Goal: Find specific page/section: Find specific page/section

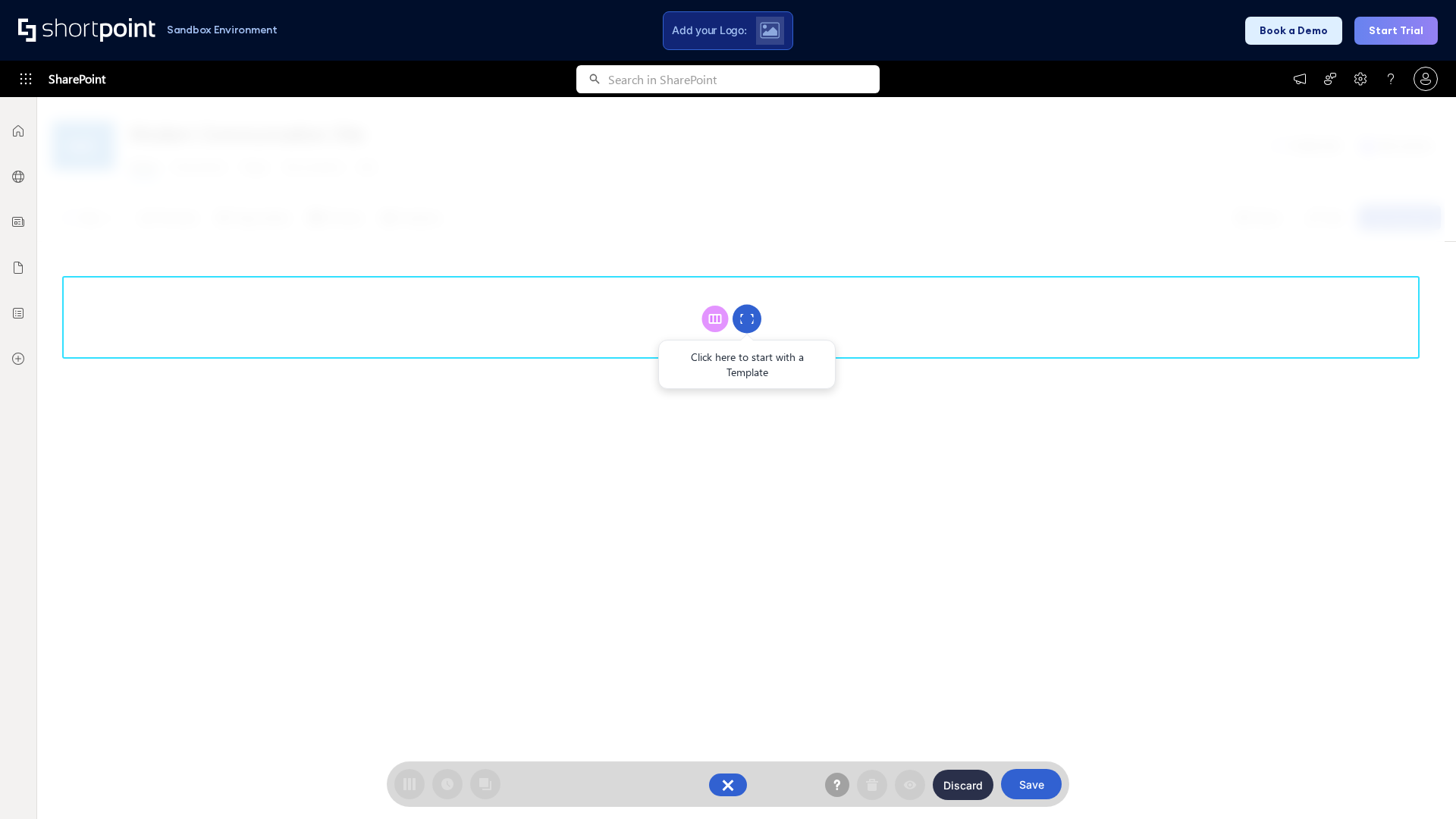
click at [747, 318] on circle at bounding box center [746, 319] width 29 height 29
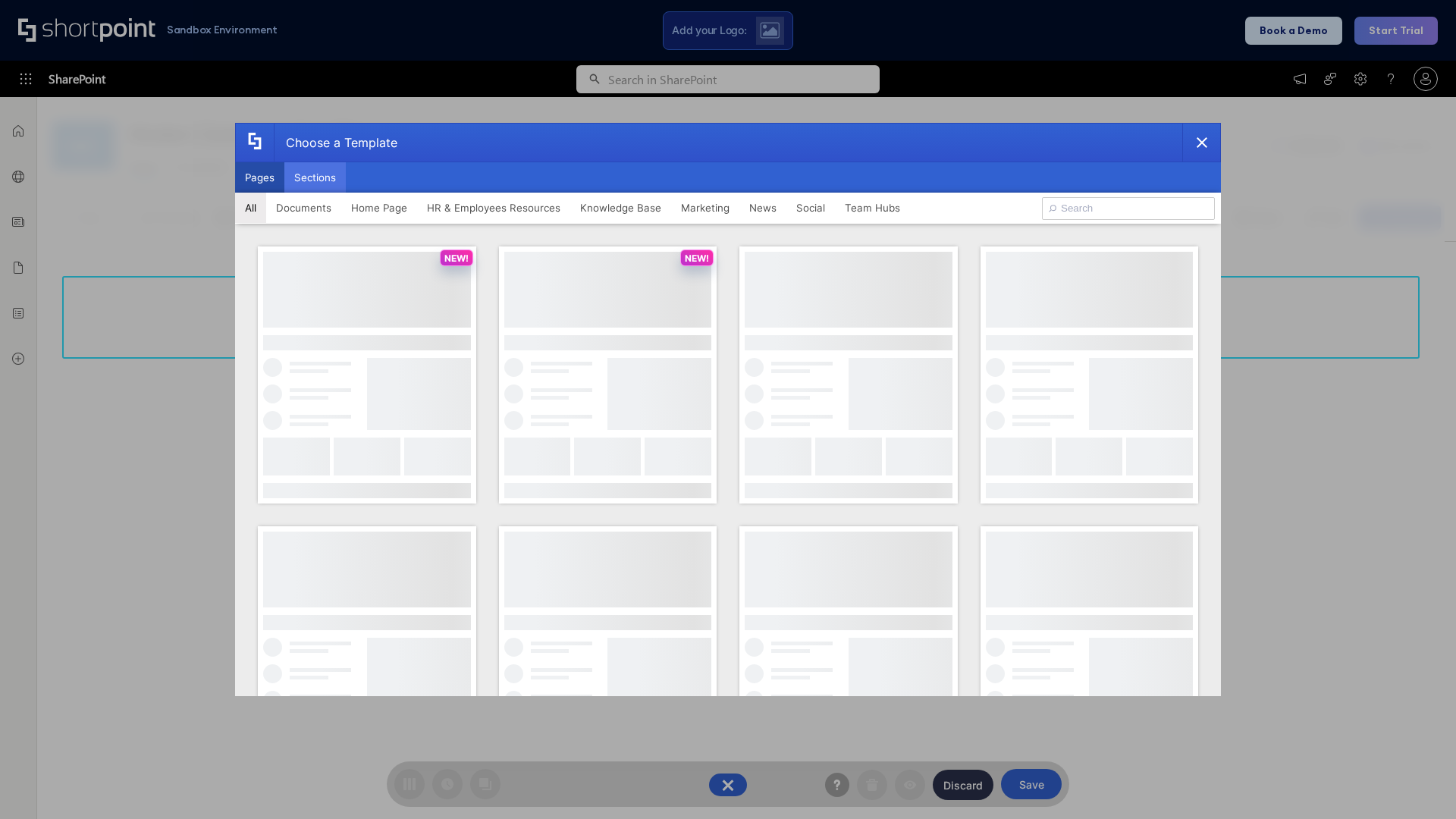
click at [314, 178] on button "Sections" at bounding box center [315, 177] width 61 height 31
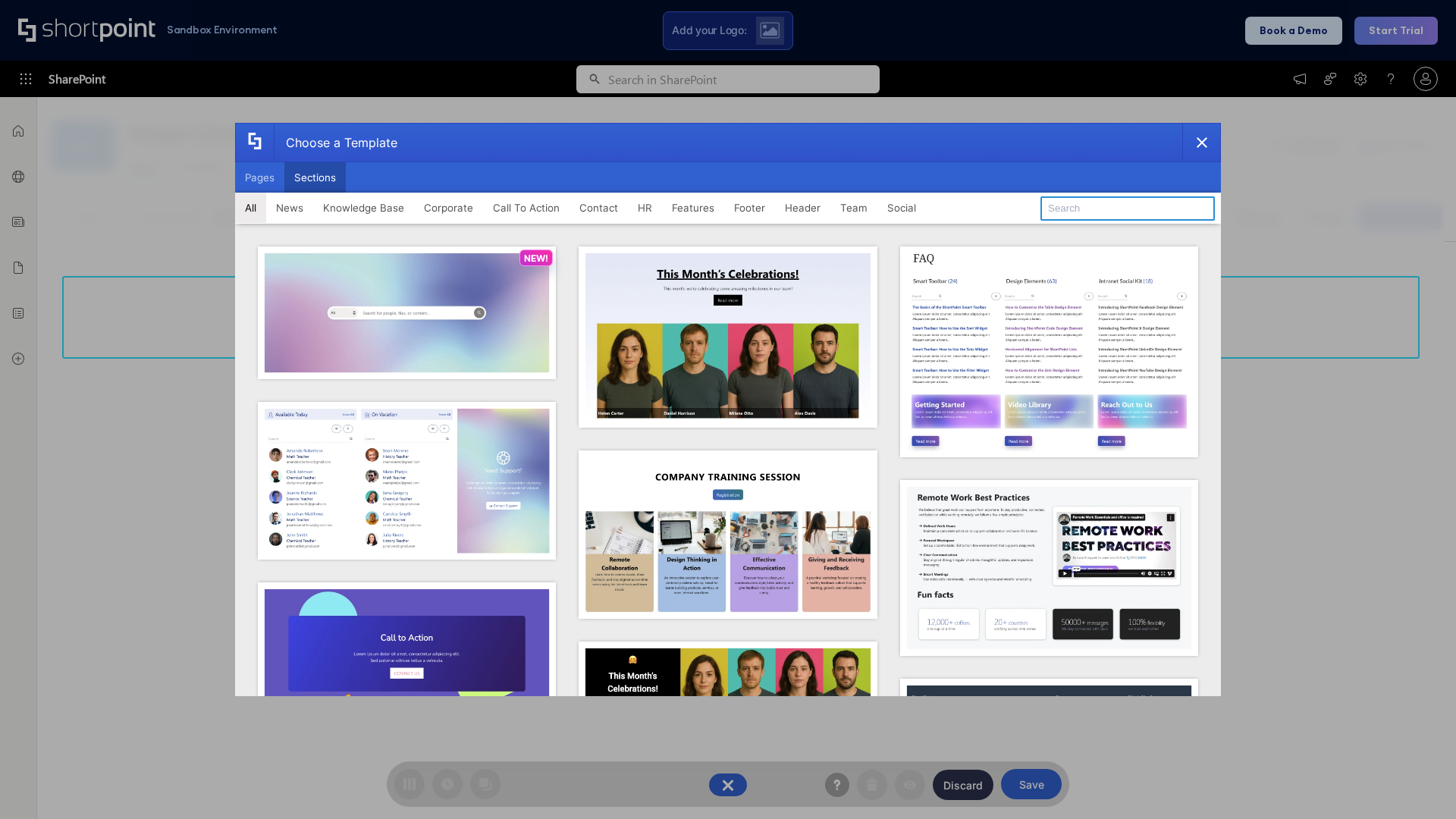
type input "Features Kit 3"
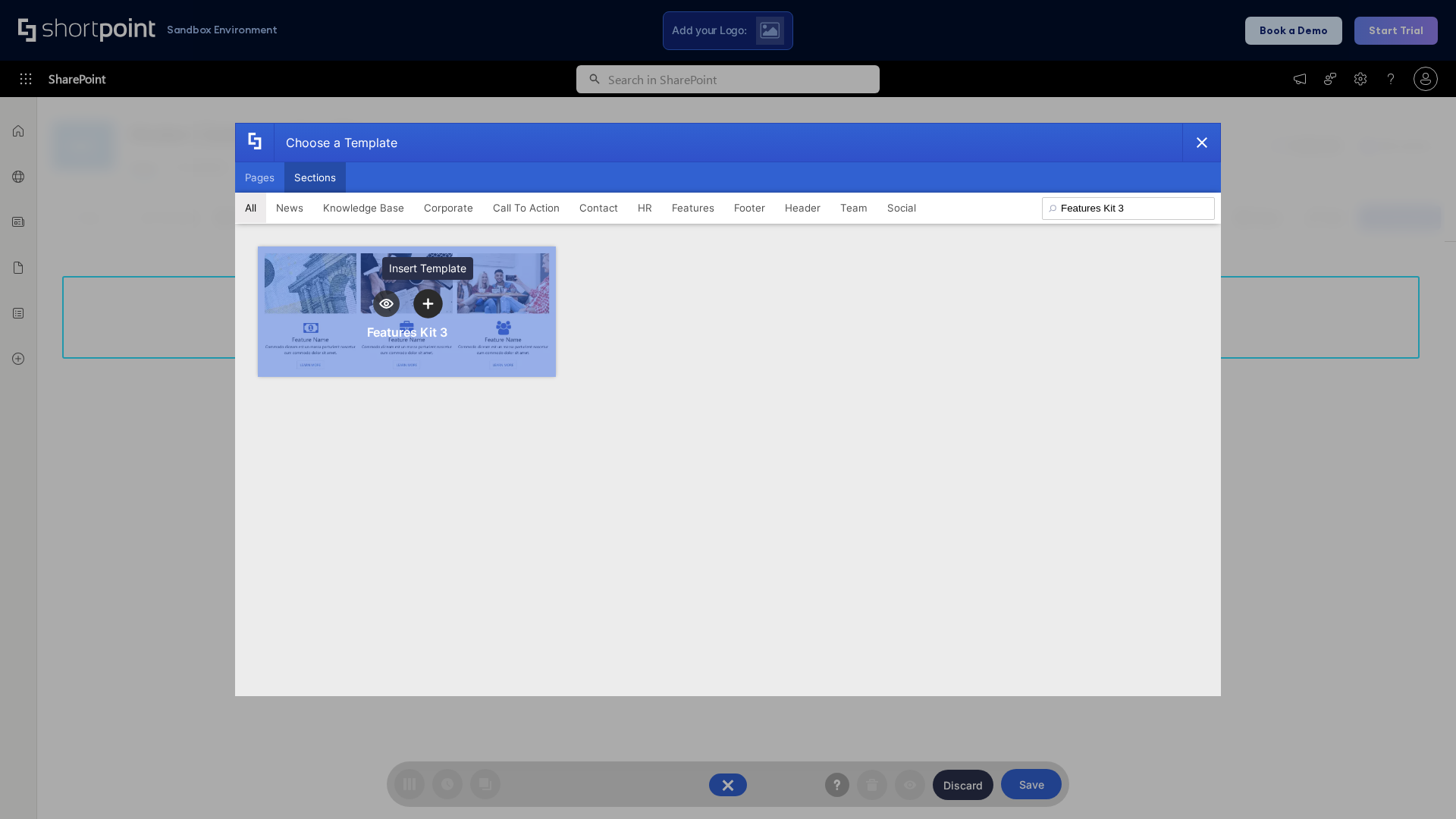
click at [428, 303] on icon "template selector" at bounding box center [427, 303] width 10 height 10
